Goal: Find specific page/section: Find specific page/section

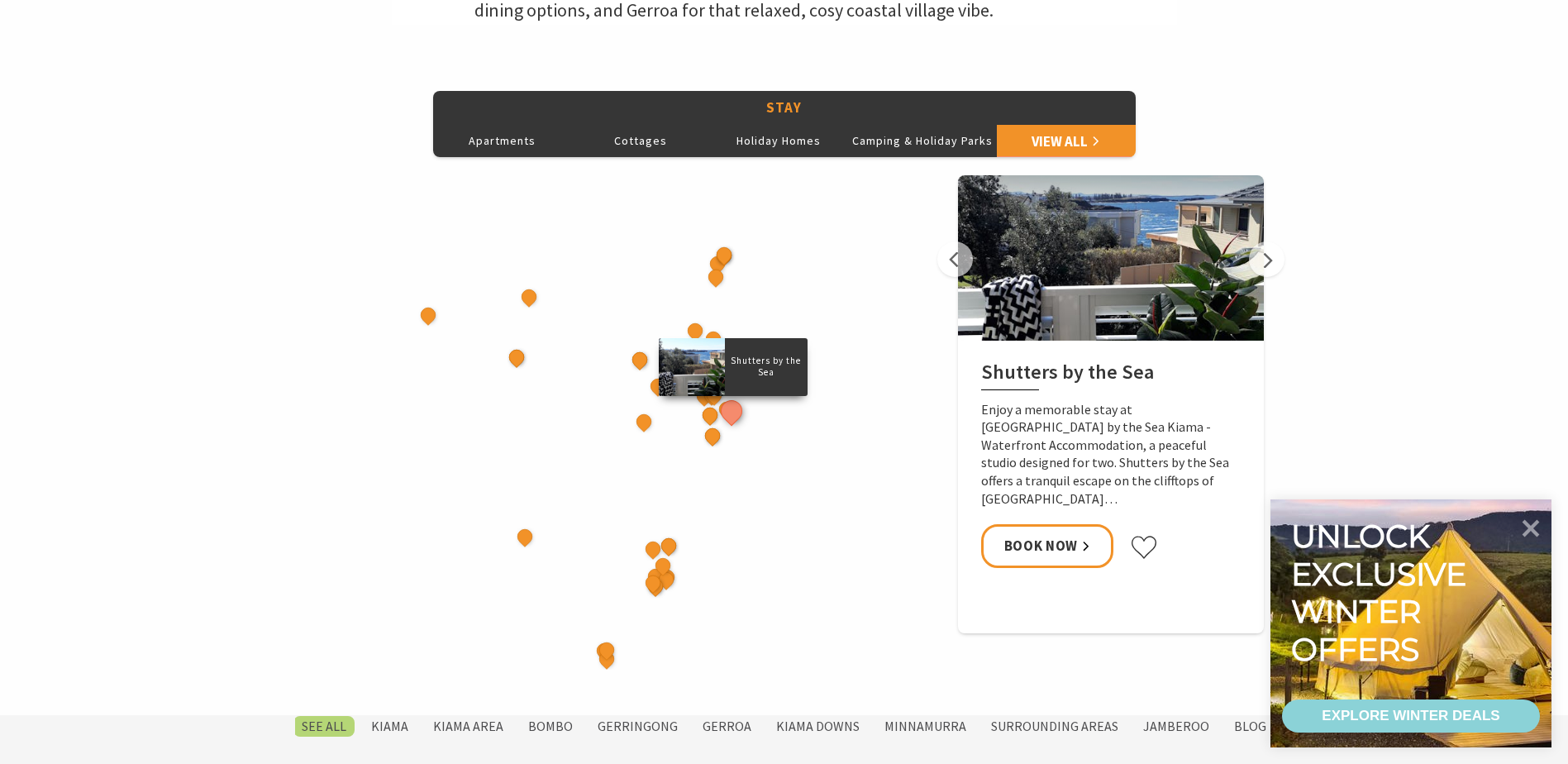
scroll to position [744, 0]
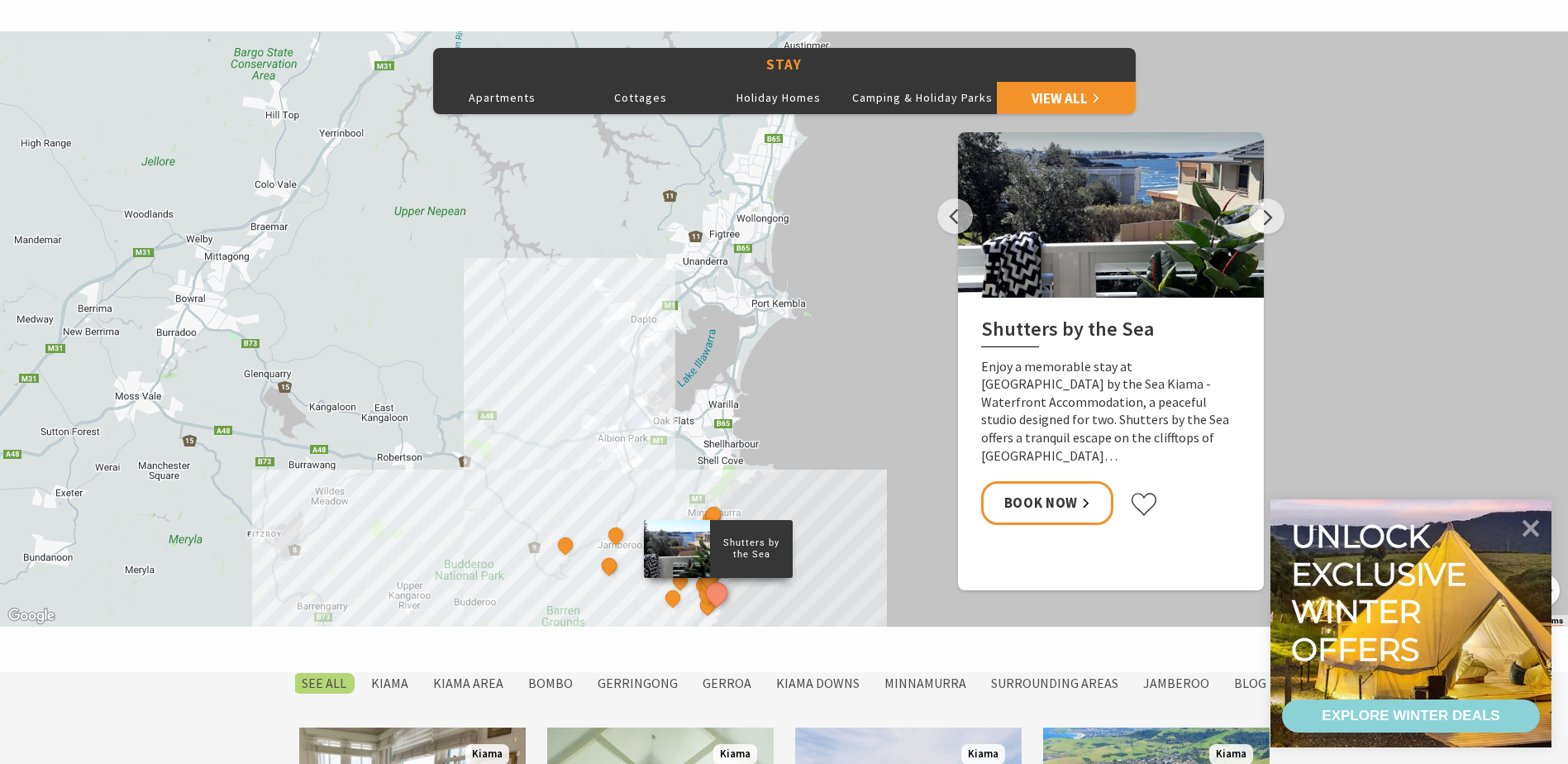
drag, startPoint x: 859, startPoint y: 307, endPoint x: 848, endPoint y: 564, distance: 257.2
click at [848, 564] on div "Shutters by the Sea The Sebel Kiama Seaside Escape 1 Kiama Coast Holiday Parks …" at bounding box center [784, 329] width 1568 height 595
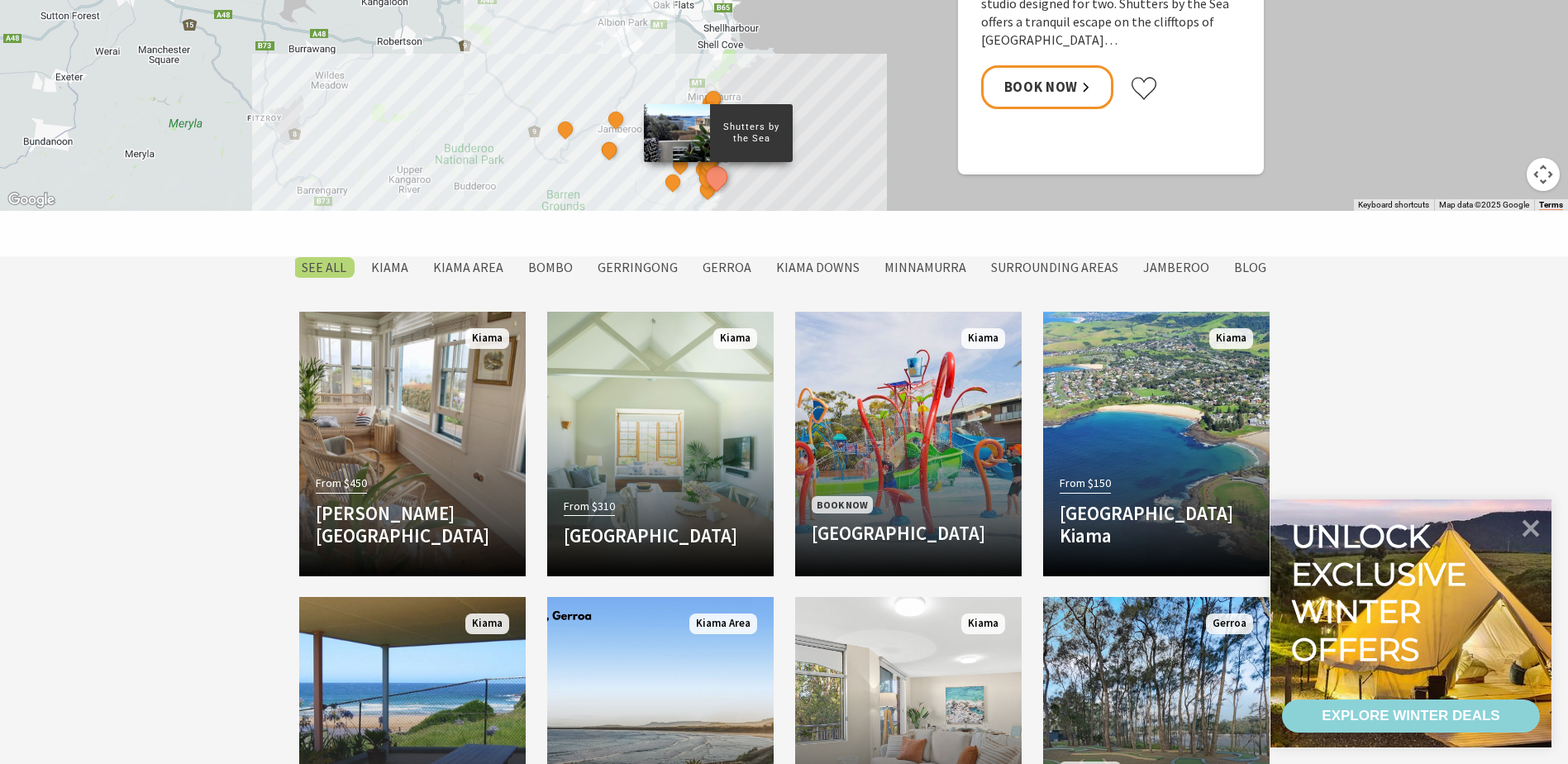
scroll to position [1157, 0]
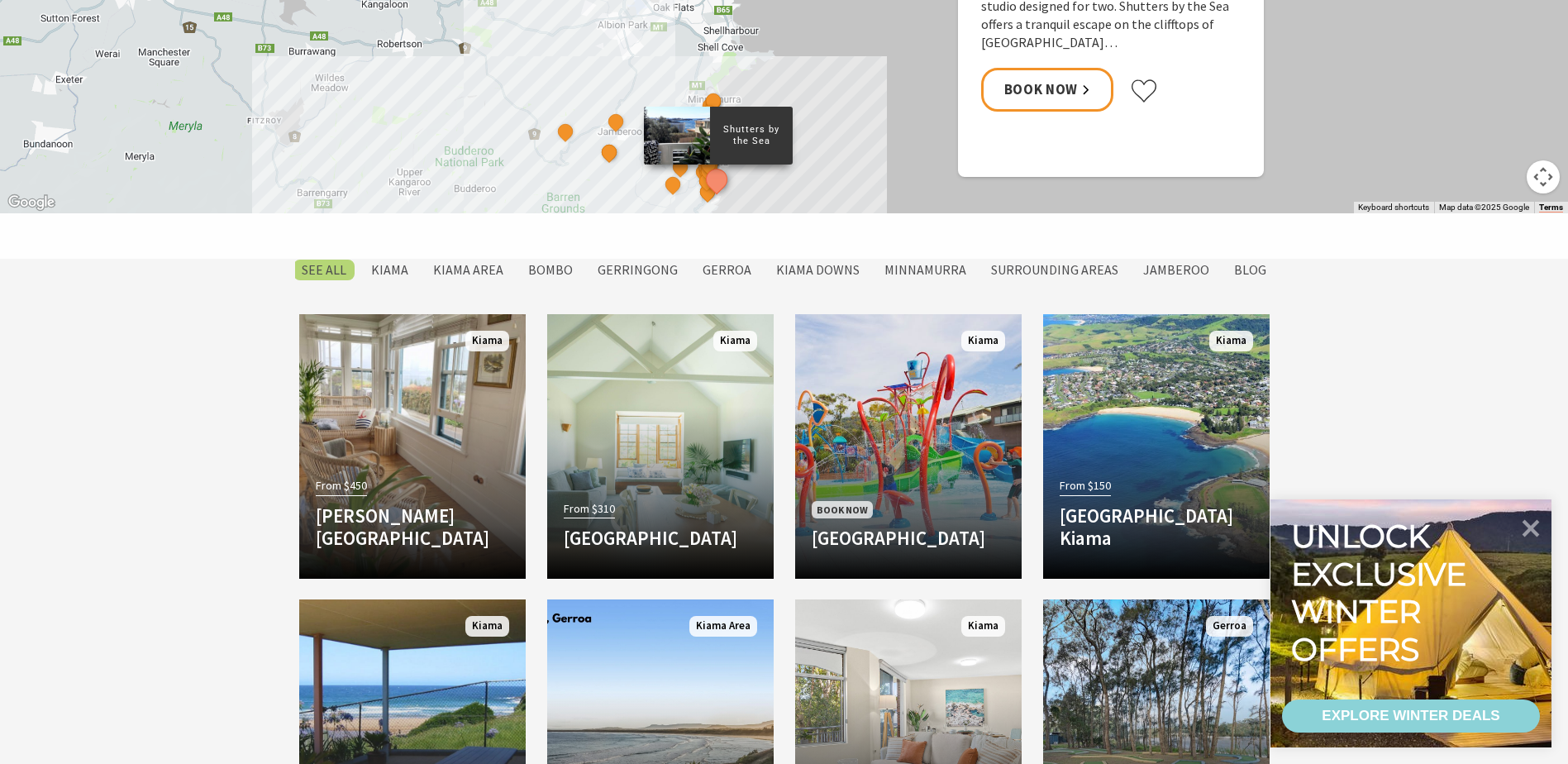
click at [480, 259] on label "Kiama Area" at bounding box center [468, 269] width 87 height 21
click at [0, 0] on input "Kiama Area" at bounding box center [0, 0] width 0 height 0
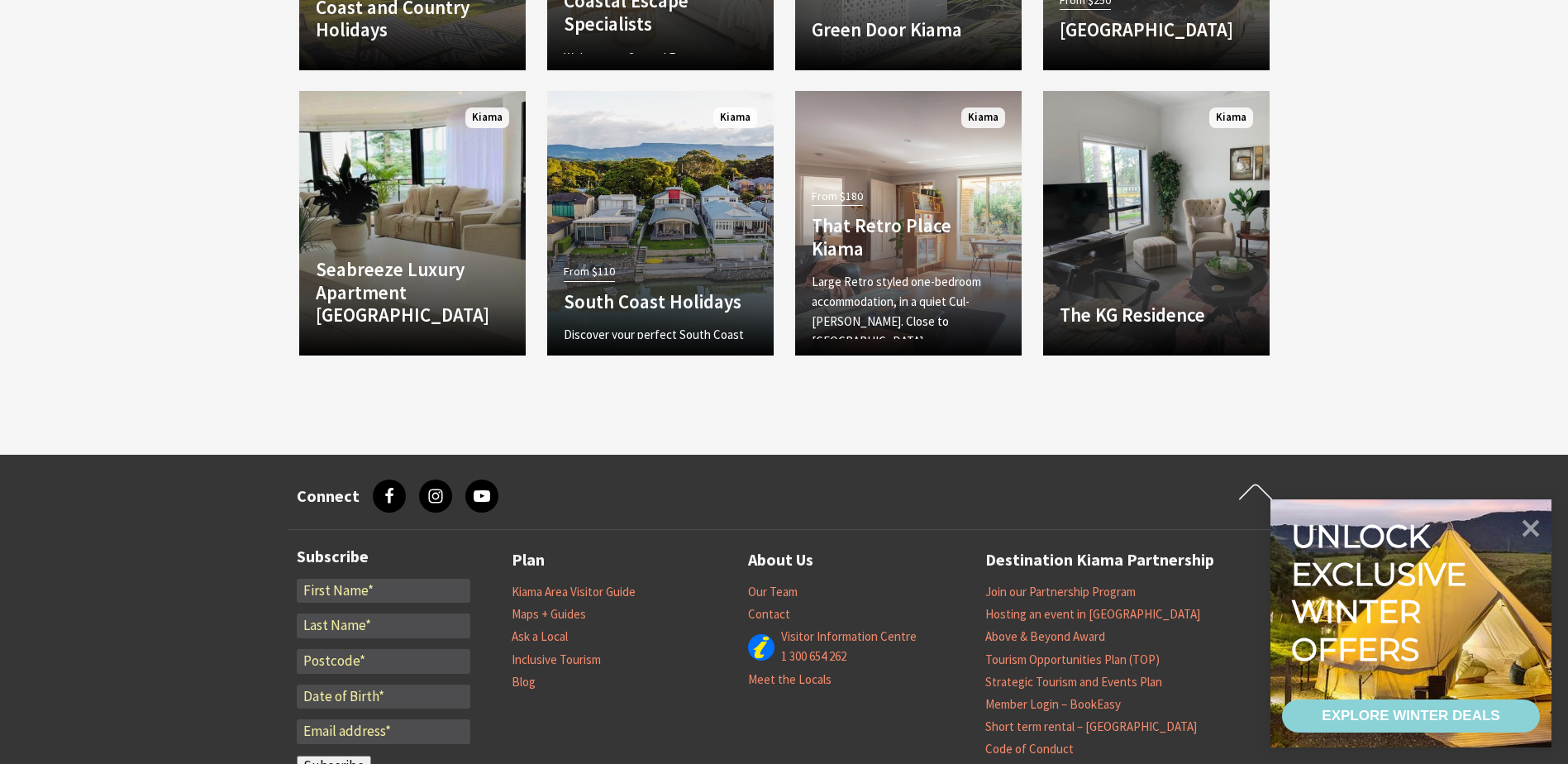
scroll to position [1068, 0]
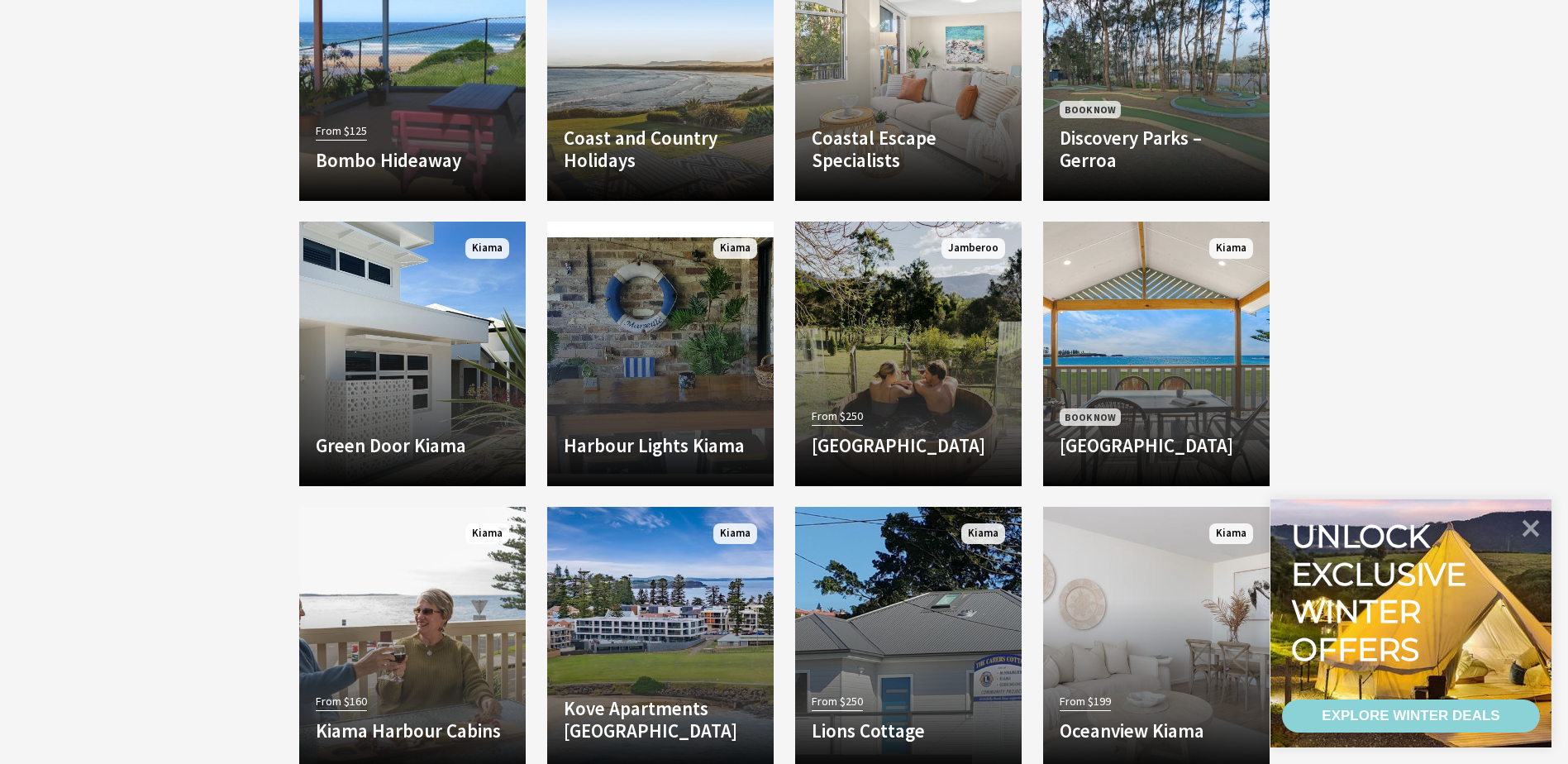
scroll to position [1818, 0]
